Goal: Check status: Check status

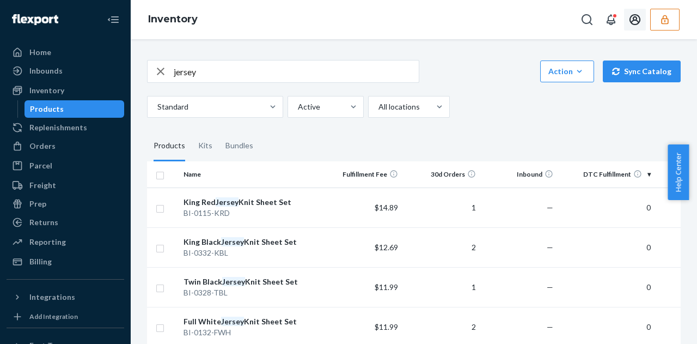
click at [658, 16] on button "button" at bounding box center [665, 20] width 29 height 22
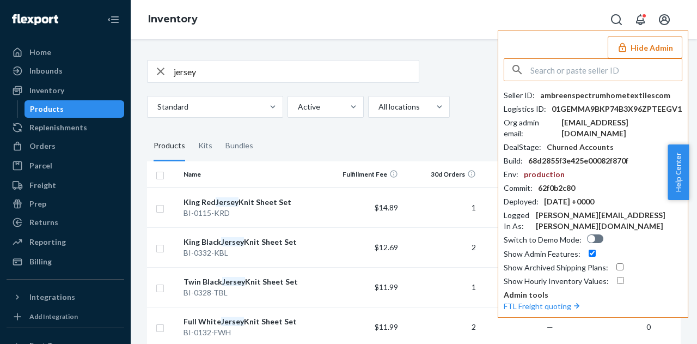
click at [539, 70] on input "text" at bounding box center [606, 70] width 151 height 22
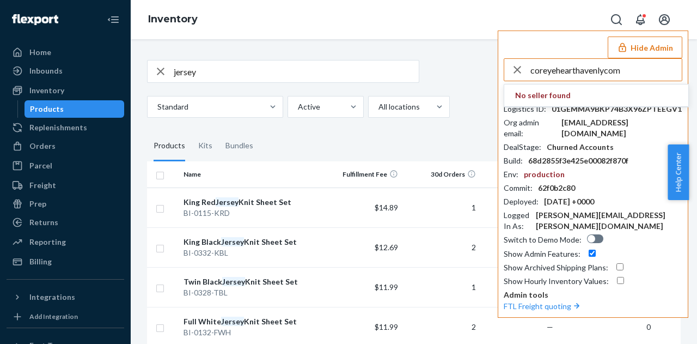
type input "coreyehearthavenlycom"
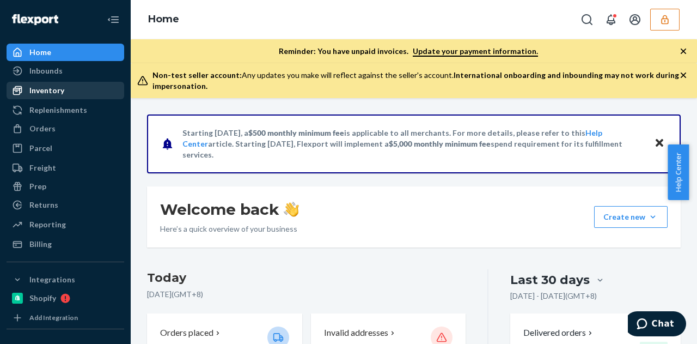
click at [48, 90] on div "Inventory" at bounding box center [46, 90] width 35 height 11
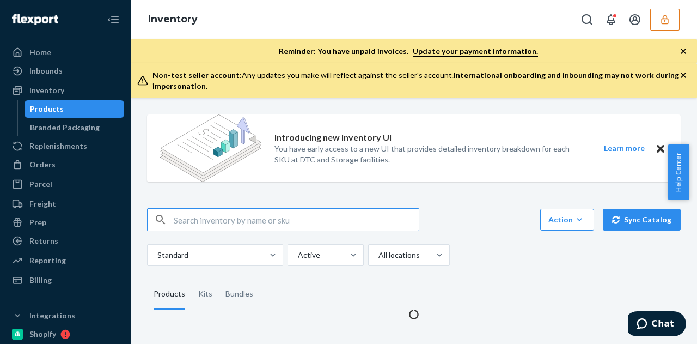
click at [208, 216] on input "text" at bounding box center [296, 220] width 245 height 22
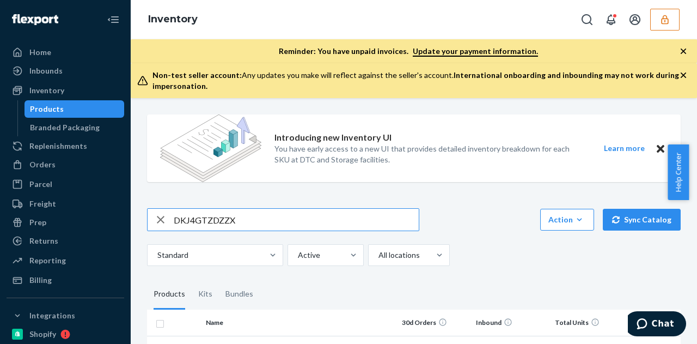
type input "DKJ4GTZDZZX"
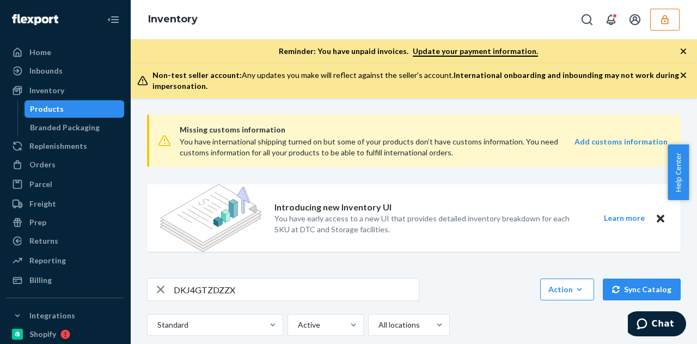
scroll to position [163, 0]
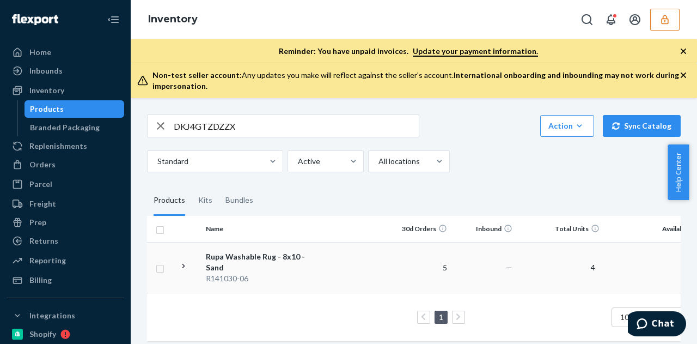
click at [209, 273] on div "R141030-06" at bounding box center [263, 278] width 114 height 11
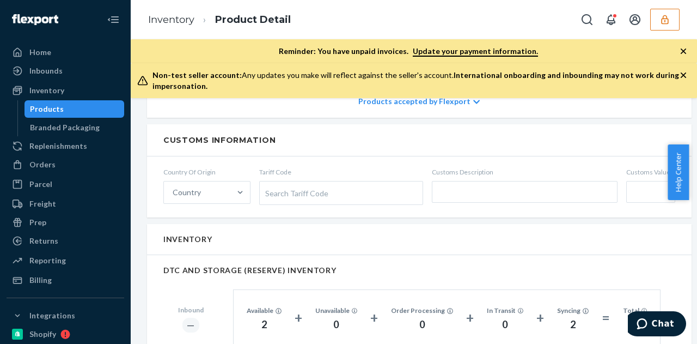
scroll to position [763, 0]
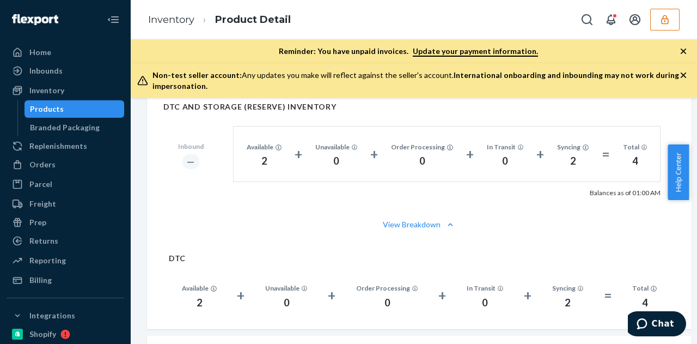
click at [80, 8] on div at bounding box center [66, 19] width 118 height 39
